Goal: Information Seeking & Learning: Learn about a topic

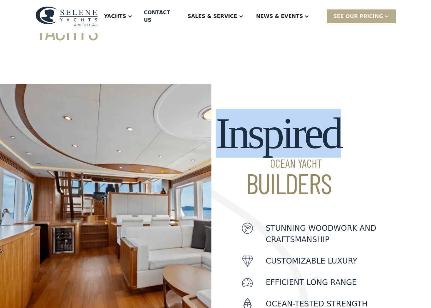
scroll to position [132, 0]
click at [48, 84] on img at bounding box center [105, 212] width 211 height 257
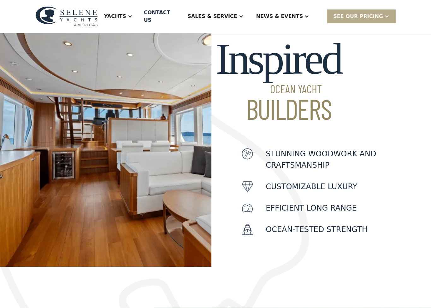
scroll to position [207, 0]
click at [129, 17] on div "Yachts" at bounding box center [118, 16] width 41 height 25
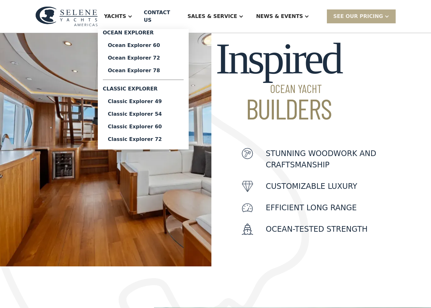
click at [131, 39] on link "Ocean Explorer 60" at bounding box center [143, 45] width 81 height 13
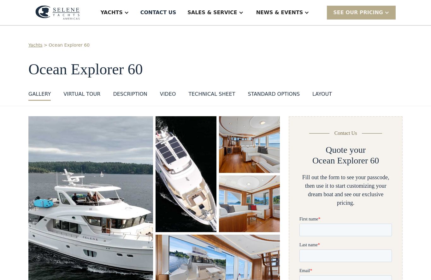
click at [103, 150] on img "open lightbox" at bounding box center [90, 217] width 125 height 202
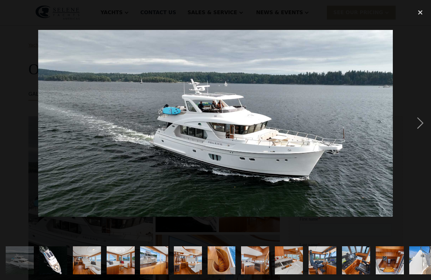
click at [358, 85] on img at bounding box center [215, 123] width 355 height 187
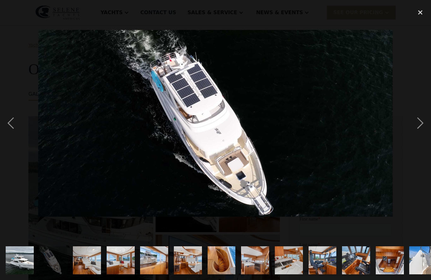
click at [423, 128] on div "next image" at bounding box center [420, 124] width 21 height 236
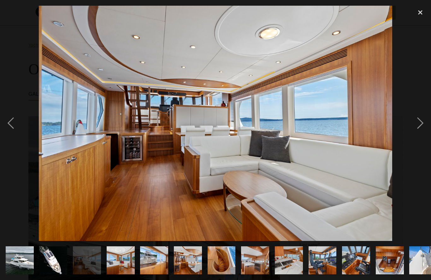
click at [418, 129] on div "next image" at bounding box center [420, 124] width 21 height 236
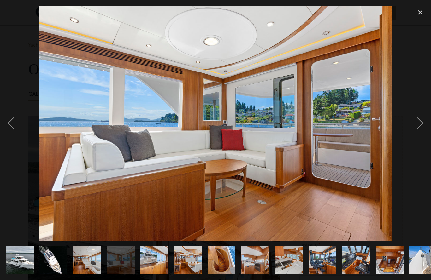
click at [420, 129] on div "next image" at bounding box center [420, 124] width 21 height 236
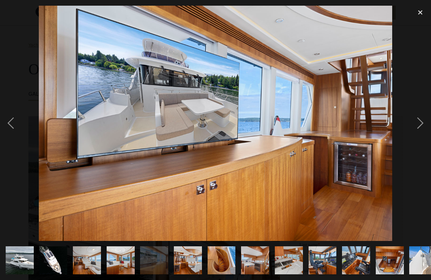
click at [421, 129] on div "next image" at bounding box center [420, 124] width 21 height 236
click at [421, 124] on div "next image" at bounding box center [420, 124] width 21 height 236
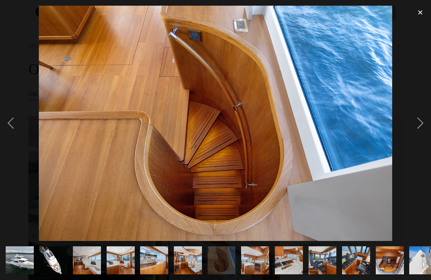
click at [422, 125] on div "next image" at bounding box center [420, 124] width 21 height 236
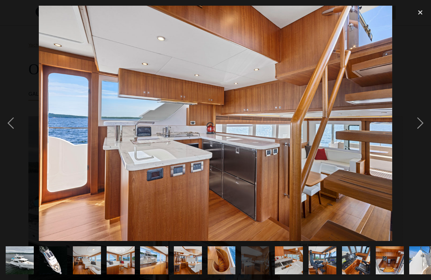
click at [422, 125] on div "next image" at bounding box center [420, 124] width 21 height 236
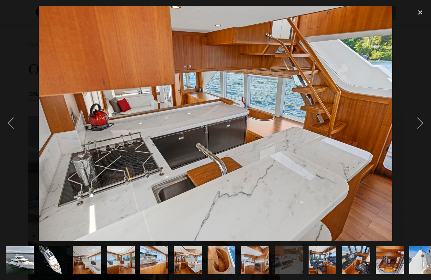
click at [420, 126] on div "next image" at bounding box center [420, 124] width 21 height 236
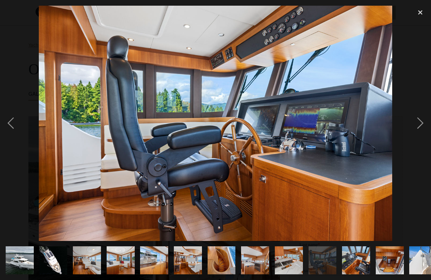
click at [420, 127] on div "next image" at bounding box center [420, 124] width 21 height 236
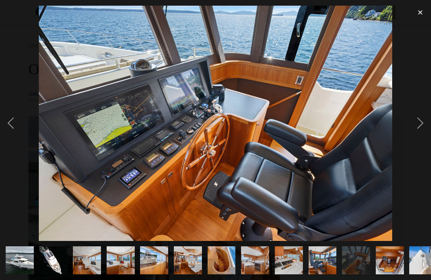
click at [420, 126] on div "next image" at bounding box center [420, 124] width 21 height 236
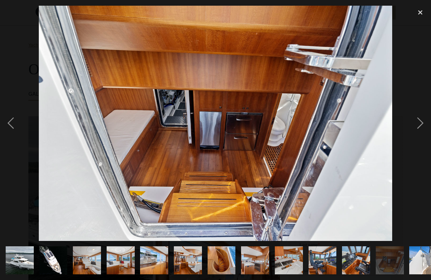
click at [419, 126] on div "next image" at bounding box center [420, 124] width 21 height 236
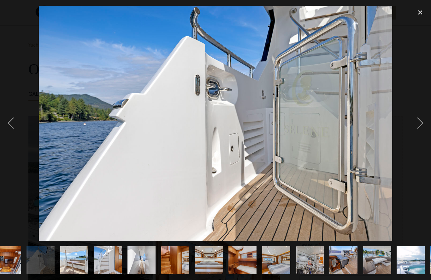
scroll to position [0, 407]
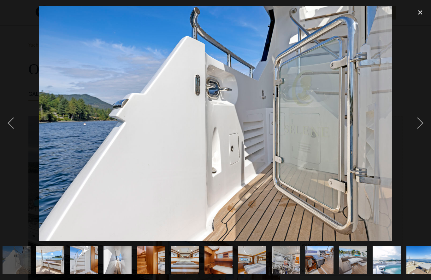
click at [422, 128] on div "next image" at bounding box center [420, 124] width 21 height 236
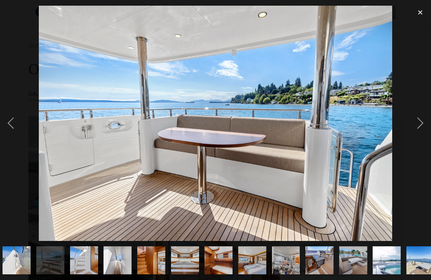
click at [420, 127] on div "next image" at bounding box center [420, 124] width 21 height 236
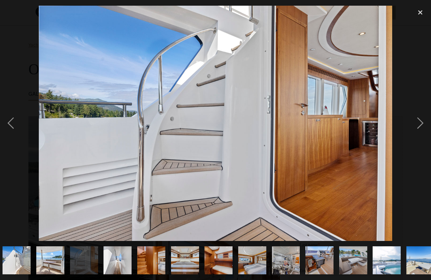
click at [420, 126] on div "next image" at bounding box center [420, 124] width 21 height 236
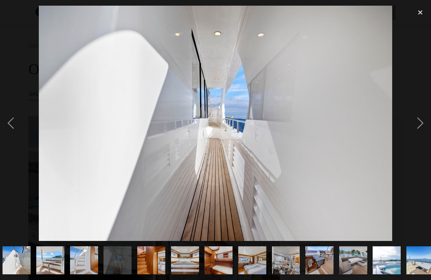
click at [420, 126] on div "next image" at bounding box center [420, 124] width 21 height 236
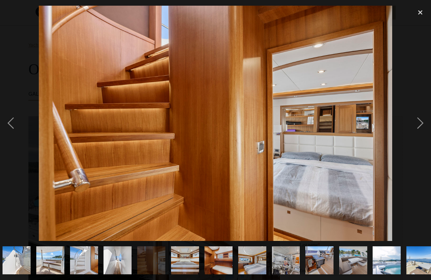
click at [421, 122] on div "next image" at bounding box center [420, 124] width 21 height 236
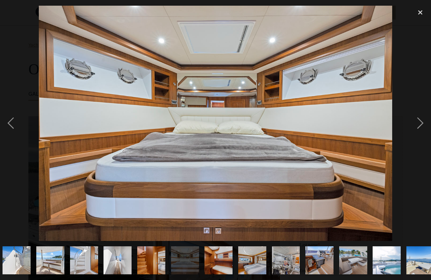
click at [417, 123] on div "next image" at bounding box center [420, 124] width 21 height 236
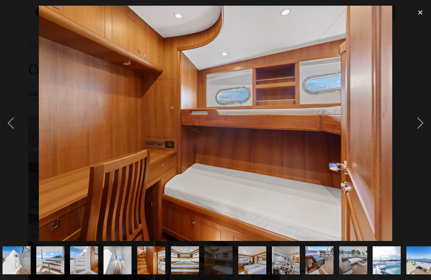
click at [414, 126] on div "next image" at bounding box center [420, 124] width 21 height 236
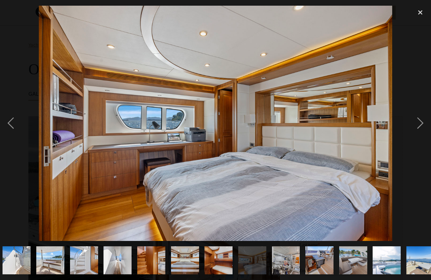
click at [418, 127] on div "next image" at bounding box center [420, 124] width 21 height 236
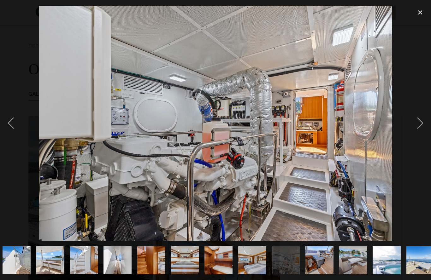
click at [418, 124] on div "next image" at bounding box center [420, 124] width 21 height 236
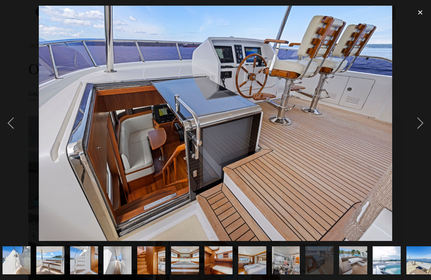
click at [403, 118] on div at bounding box center [215, 124] width 431 height 236
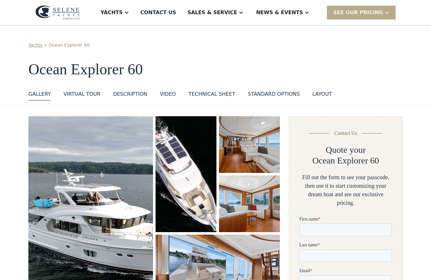
scroll to position [0, 0]
click at [126, 94] on div "DESCRIPTION" at bounding box center [130, 95] width 34 height 8
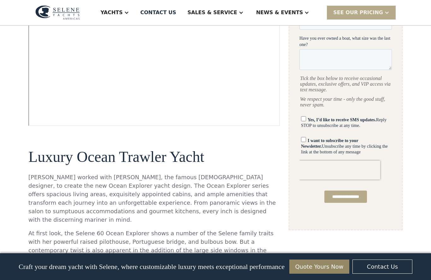
scroll to position [353, 0]
